Goal: Navigation & Orientation: Find specific page/section

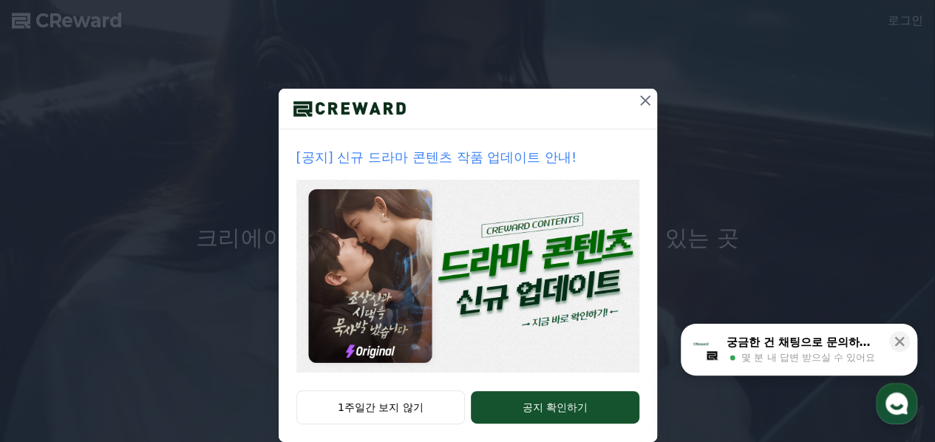
scroll to position [112, 0]
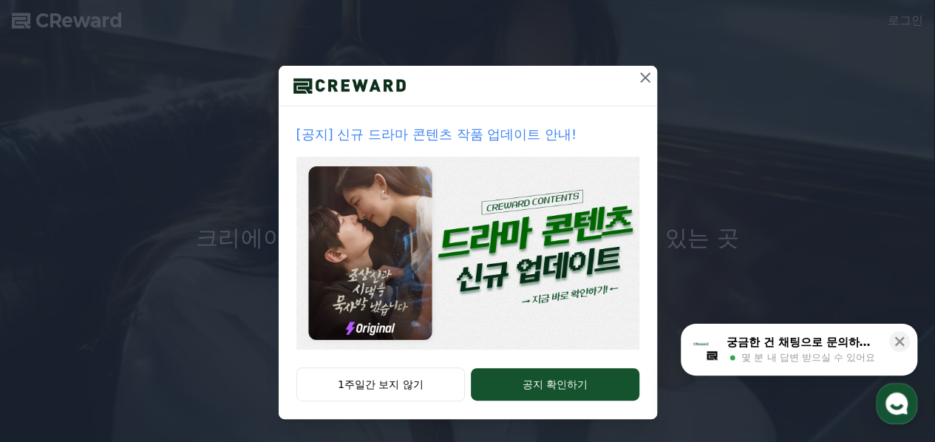
click at [491, 140] on p "[공지] 신규 드라마 콘텐츠 작품 업데이트 안내!" at bounding box center [467, 134] width 343 height 21
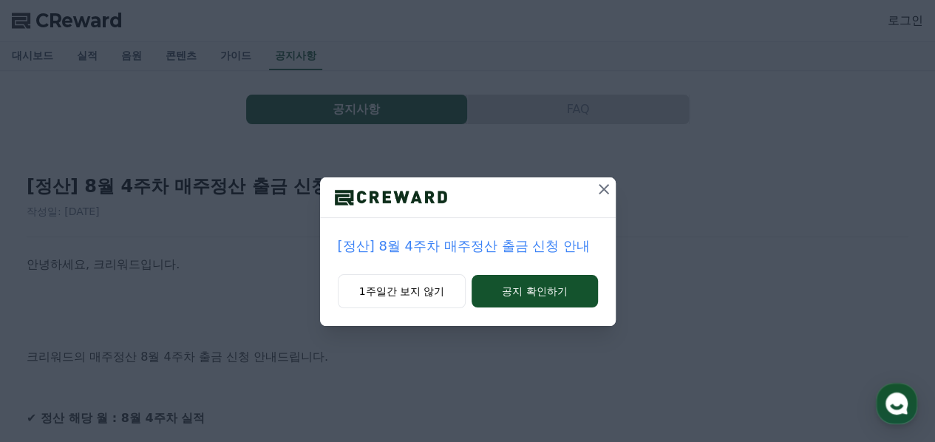
click at [602, 193] on icon at bounding box center [604, 189] width 18 height 18
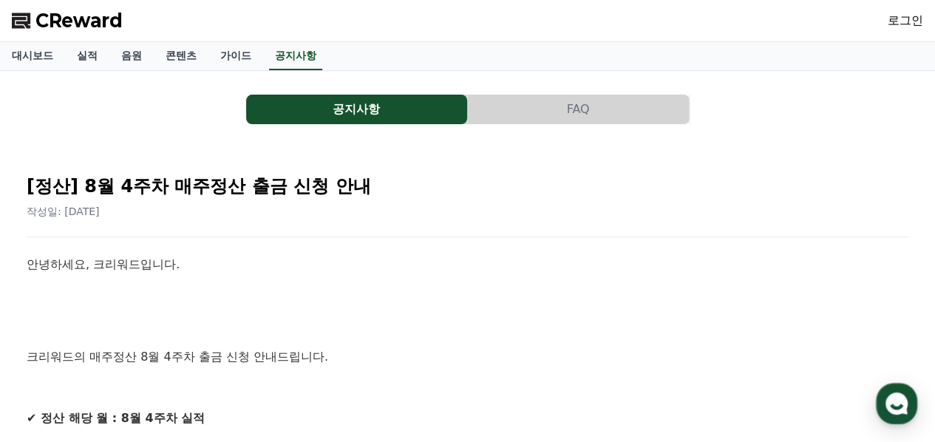
click at [75, 21] on span "CReward" at bounding box center [78, 21] width 87 height 24
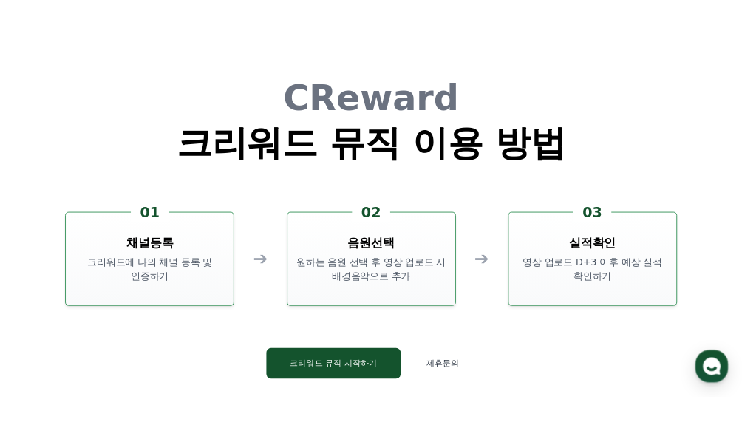
scroll to position [3757, 0]
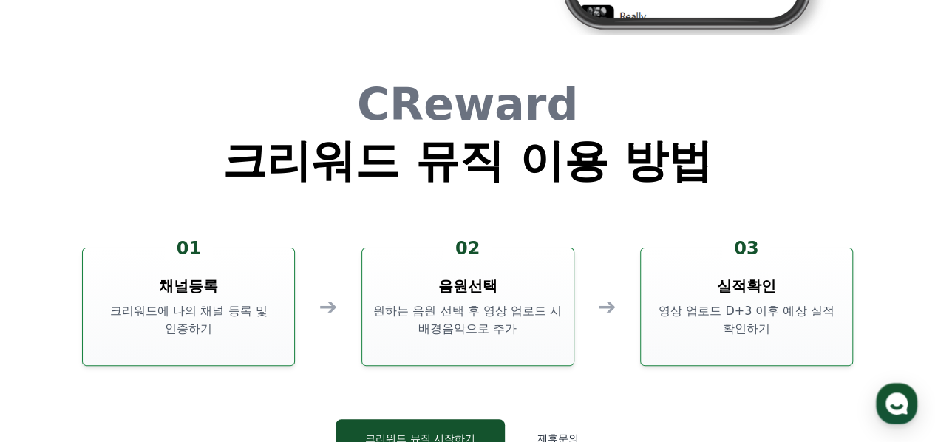
click at [487, 73] on div "CReward 크리워드 뮤직 이용 방법 01 채널등록 크리워드에 나의 채널 등록 및 인증하기 ➔ 02 음원선택 원하는 음원 선택 후 영상 업로…" at bounding box center [467, 281] width 887 height 446
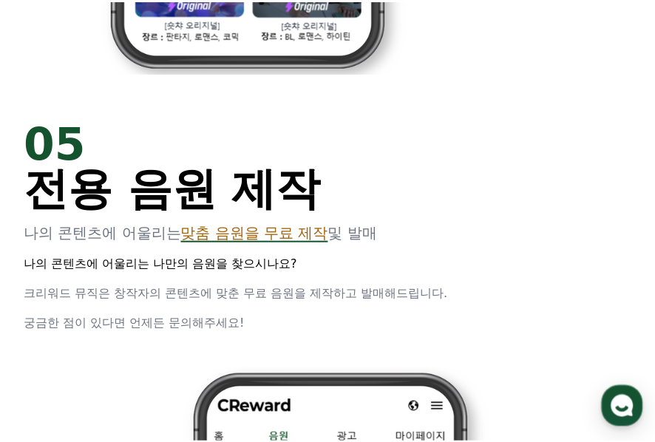
scroll to position [3792, 0]
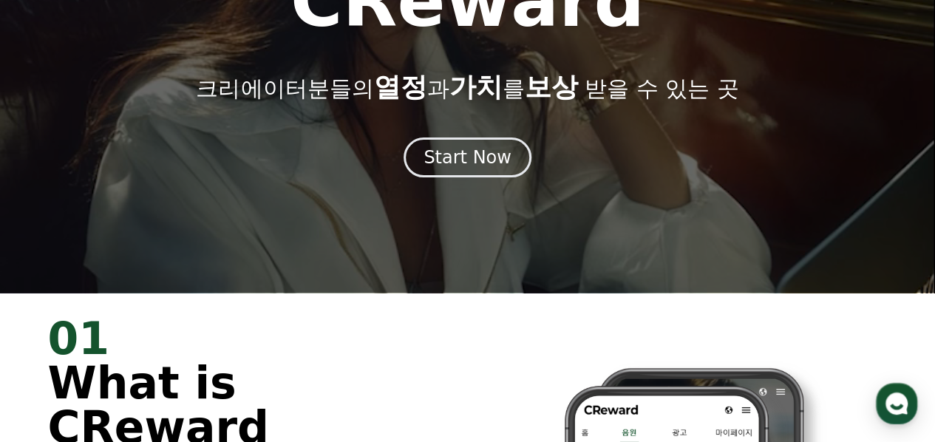
scroll to position [0, 0]
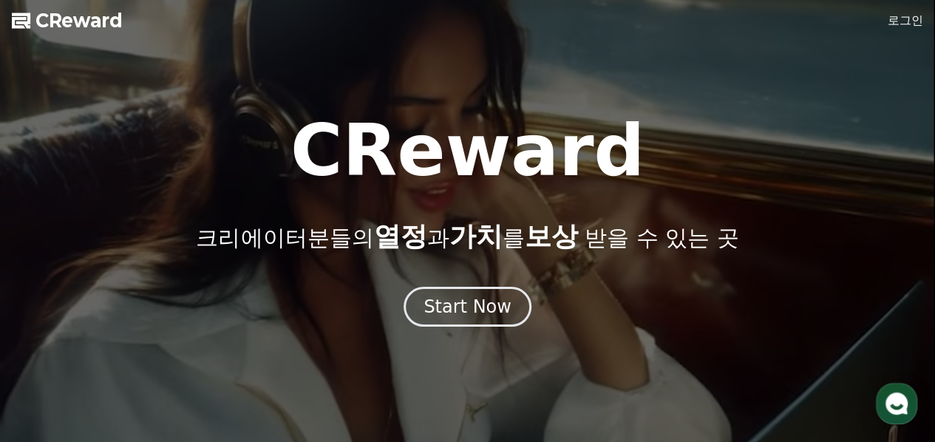
click at [911, 21] on link "로그인" at bounding box center [905, 21] width 35 height 18
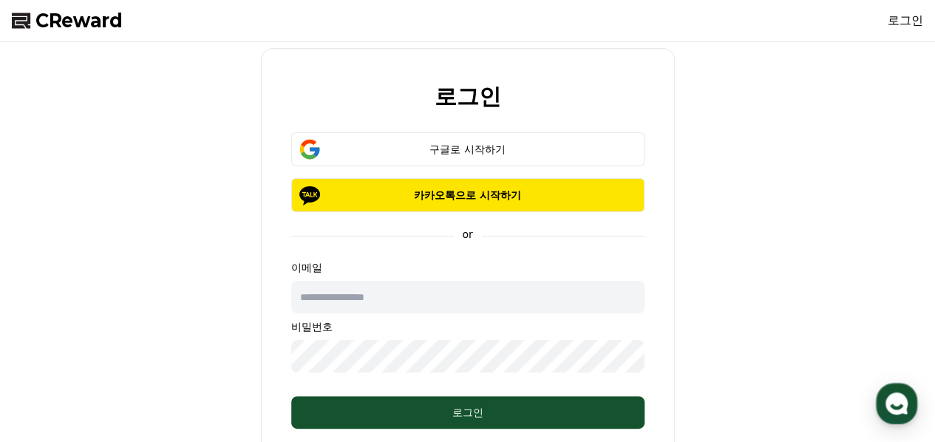
click at [437, 291] on input "text" at bounding box center [467, 297] width 353 height 33
click at [436, 297] on input "text" at bounding box center [467, 297] width 353 height 33
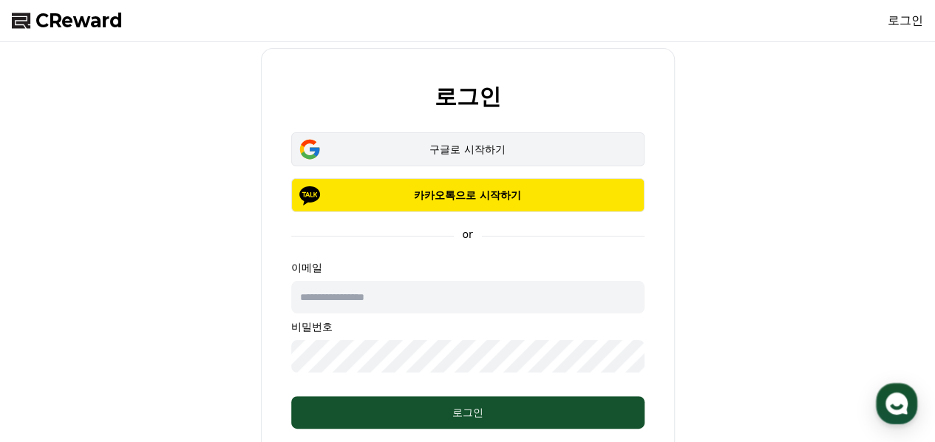
click at [460, 146] on div "구글로 시작하기" at bounding box center [468, 149] width 310 height 15
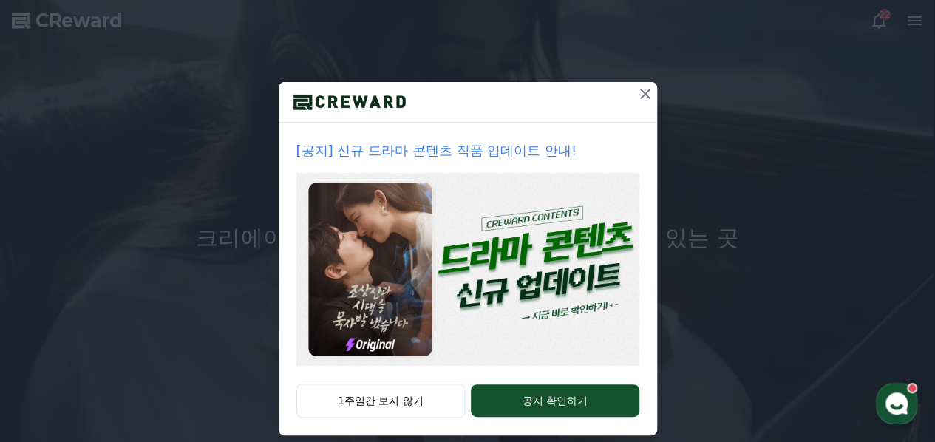
scroll to position [112, 0]
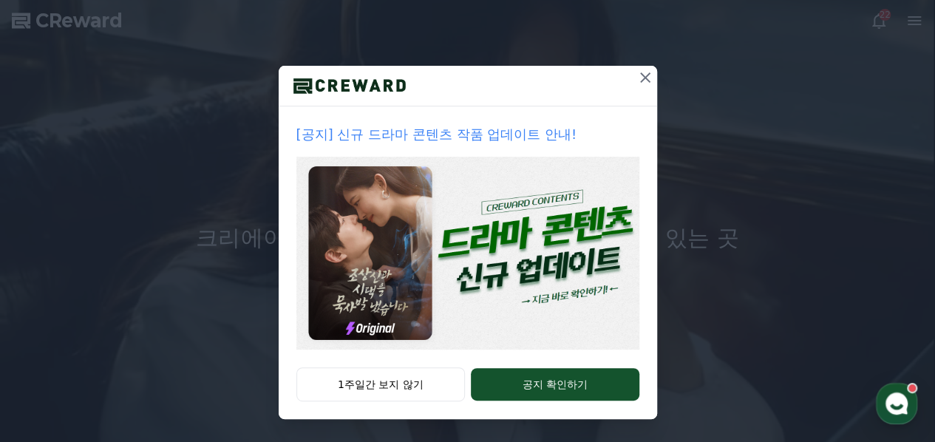
click at [640, 78] on icon at bounding box center [645, 77] width 10 height 10
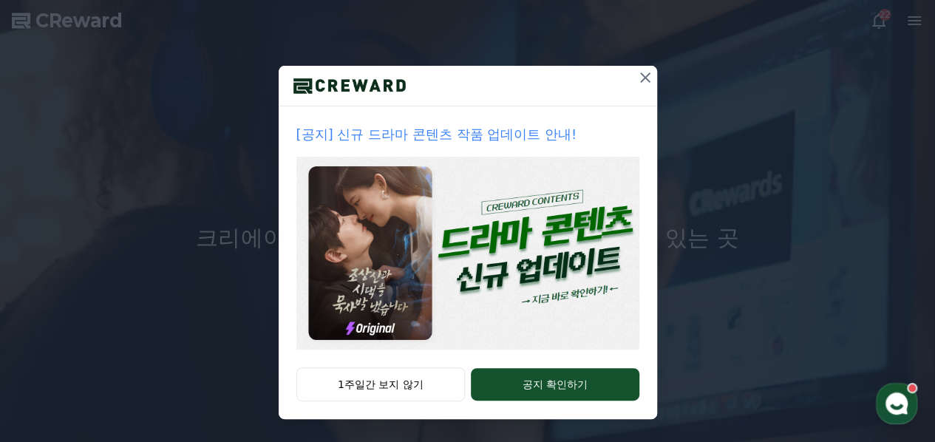
scroll to position [0, 0]
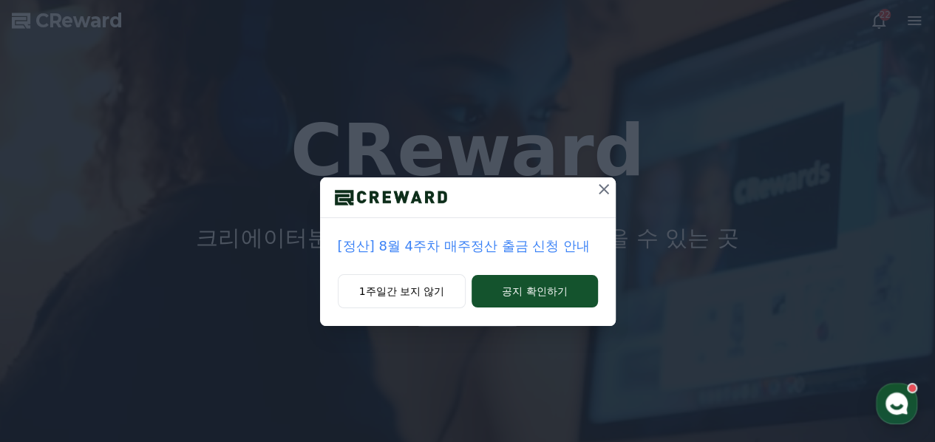
click at [607, 194] on icon at bounding box center [604, 189] width 10 height 10
